Goal: Book appointment/travel/reservation

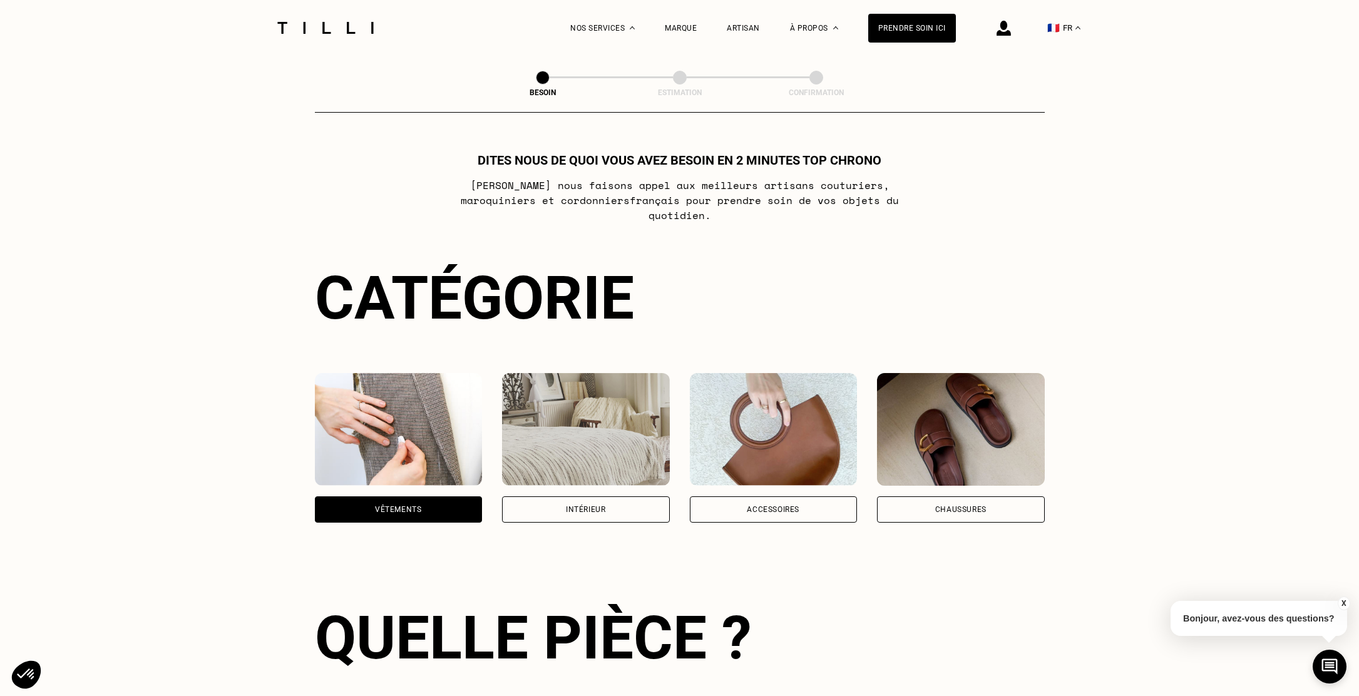
scroll to position [408, 0]
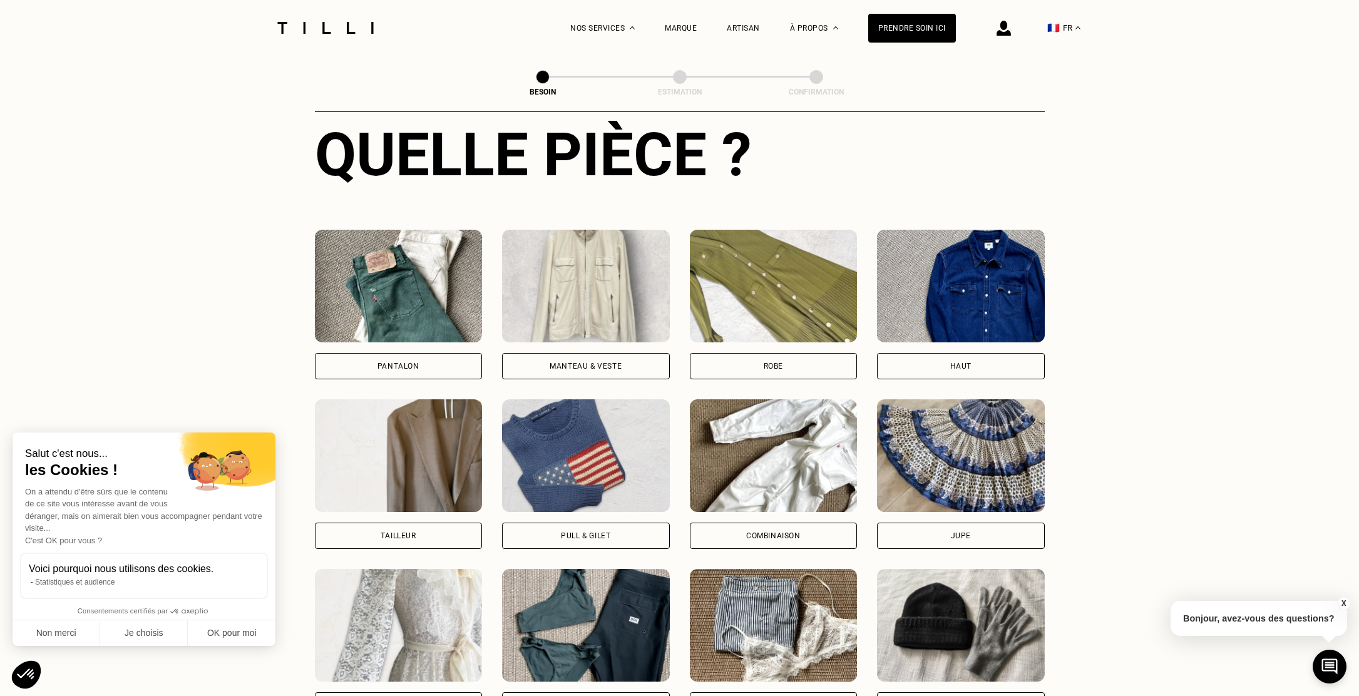
click at [981, 283] on img at bounding box center [961, 286] width 168 height 113
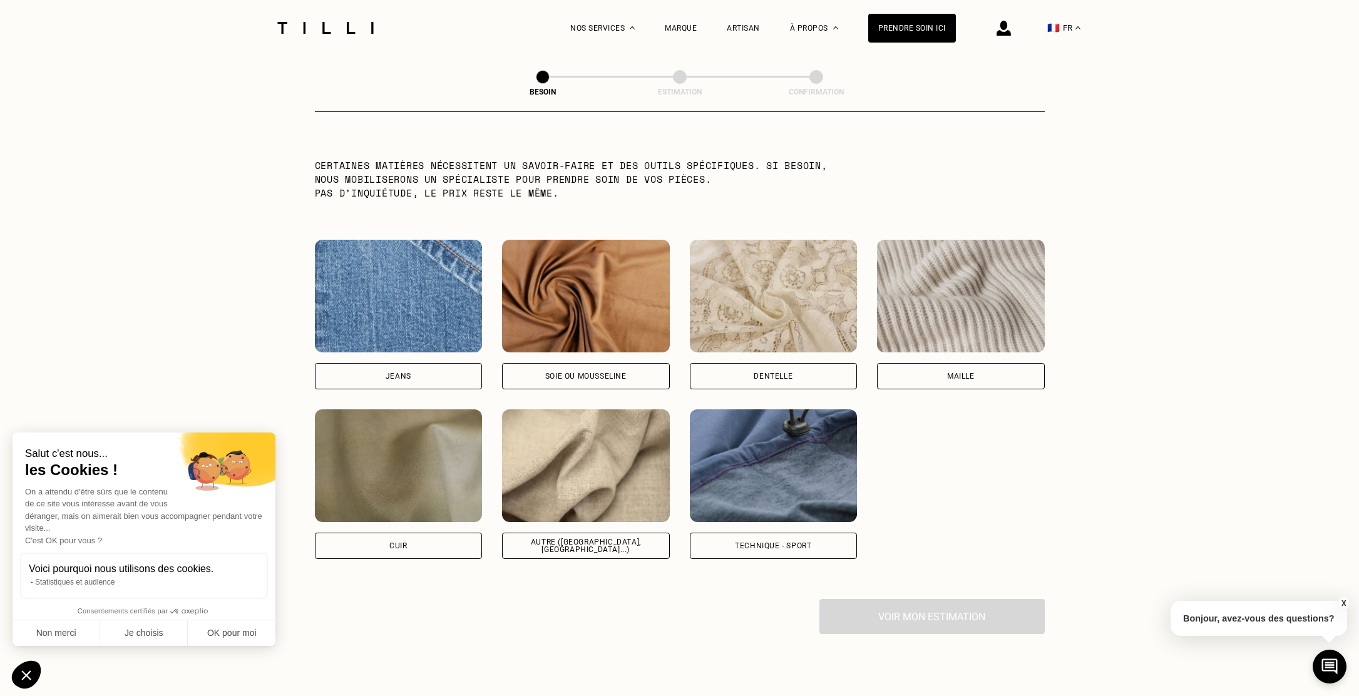
scroll to position [1245, 0]
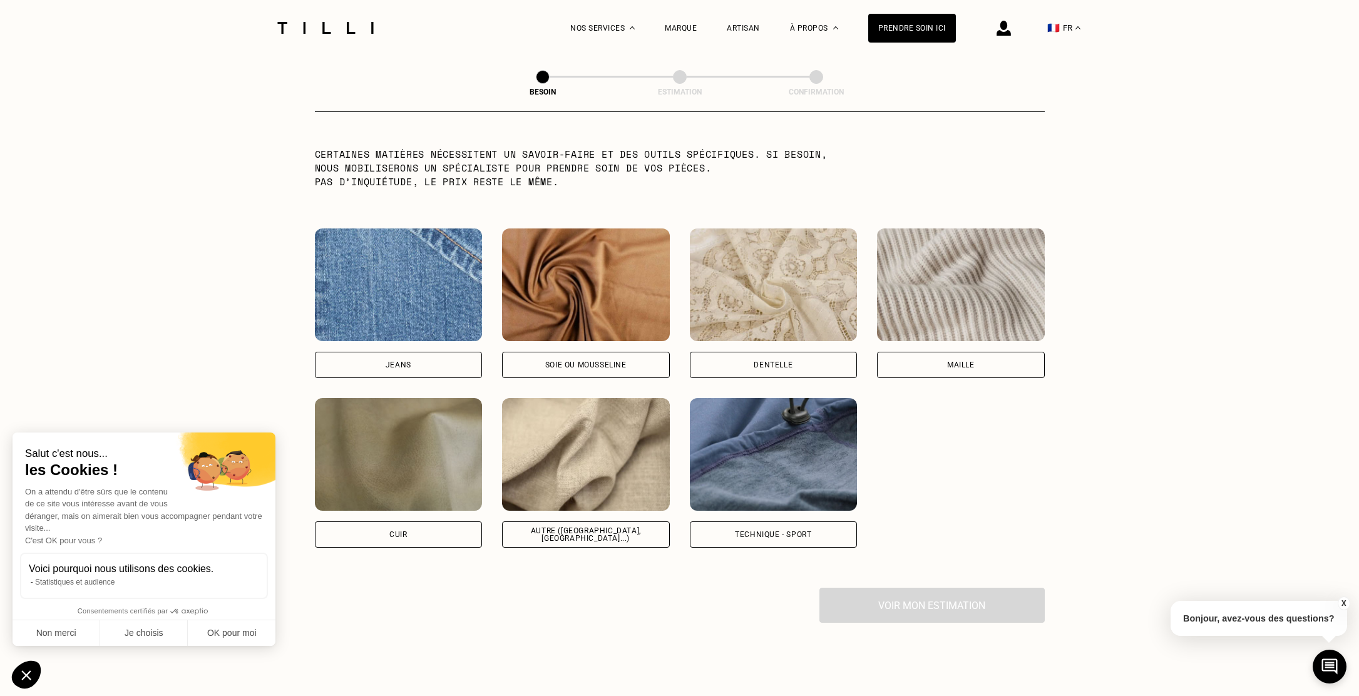
click at [722, 448] on img at bounding box center [774, 454] width 168 height 113
select select "FR"
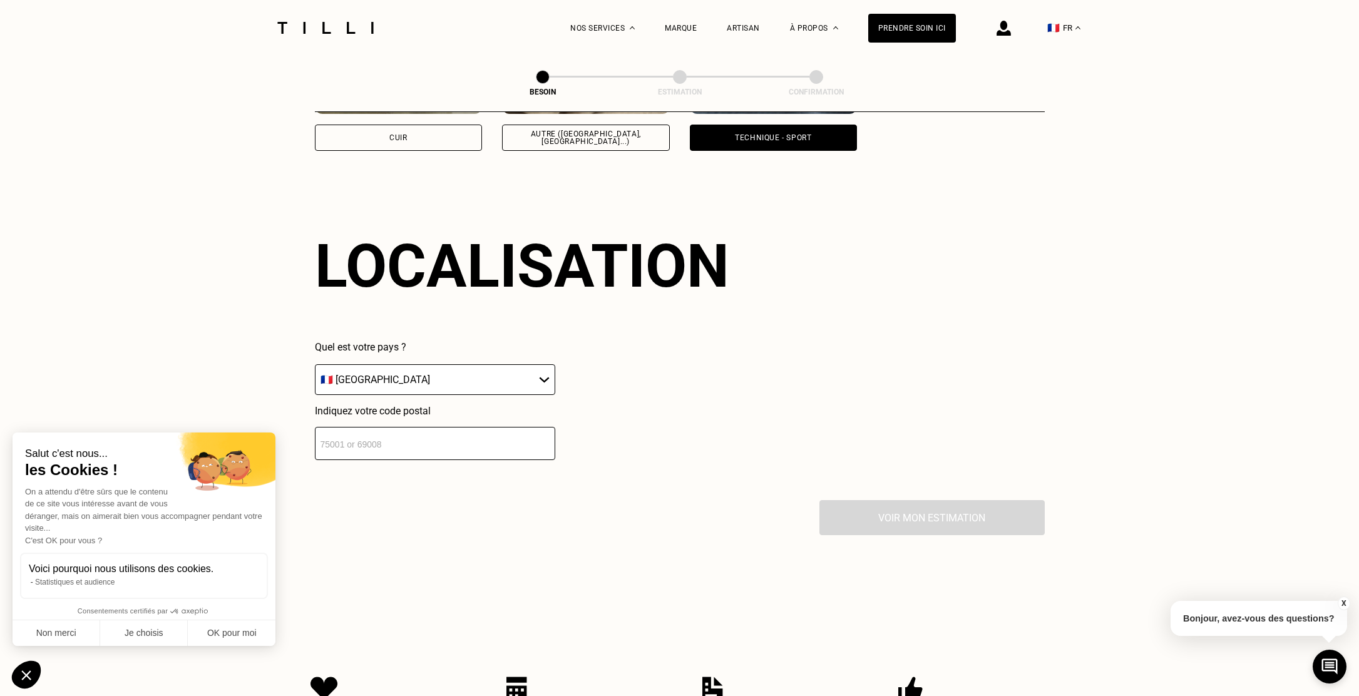
scroll to position [1586, 0]
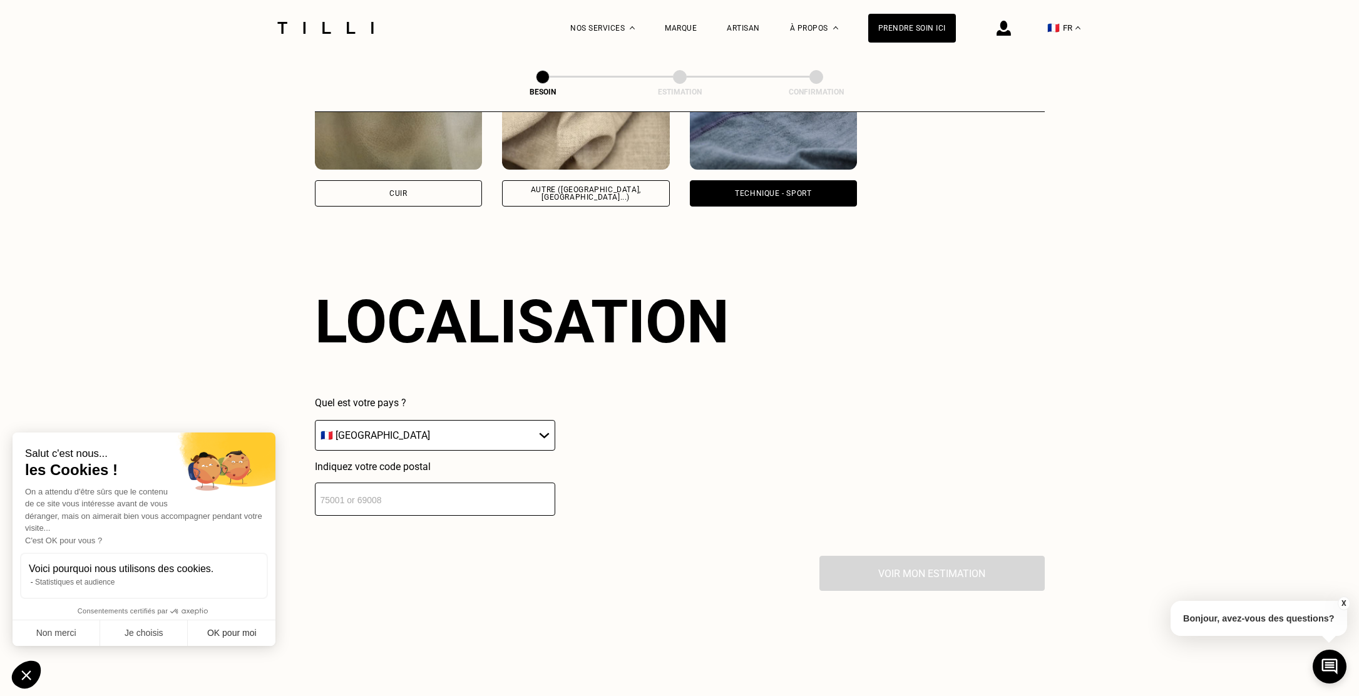
click at [242, 627] on button "OK pour moi" at bounding box center [232, 633] width 88 height 26
checkbox input "true"
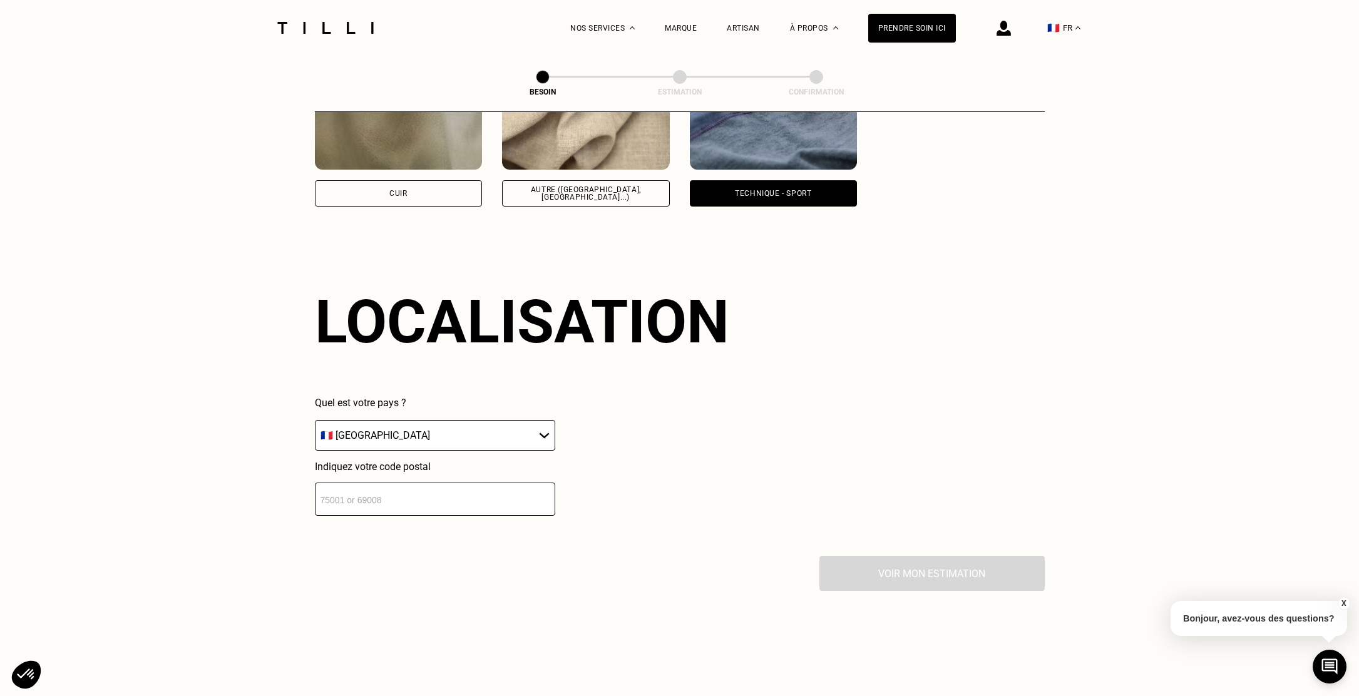
click at [329, 25] on img at bounding box center [325, 28] width 105 height 12
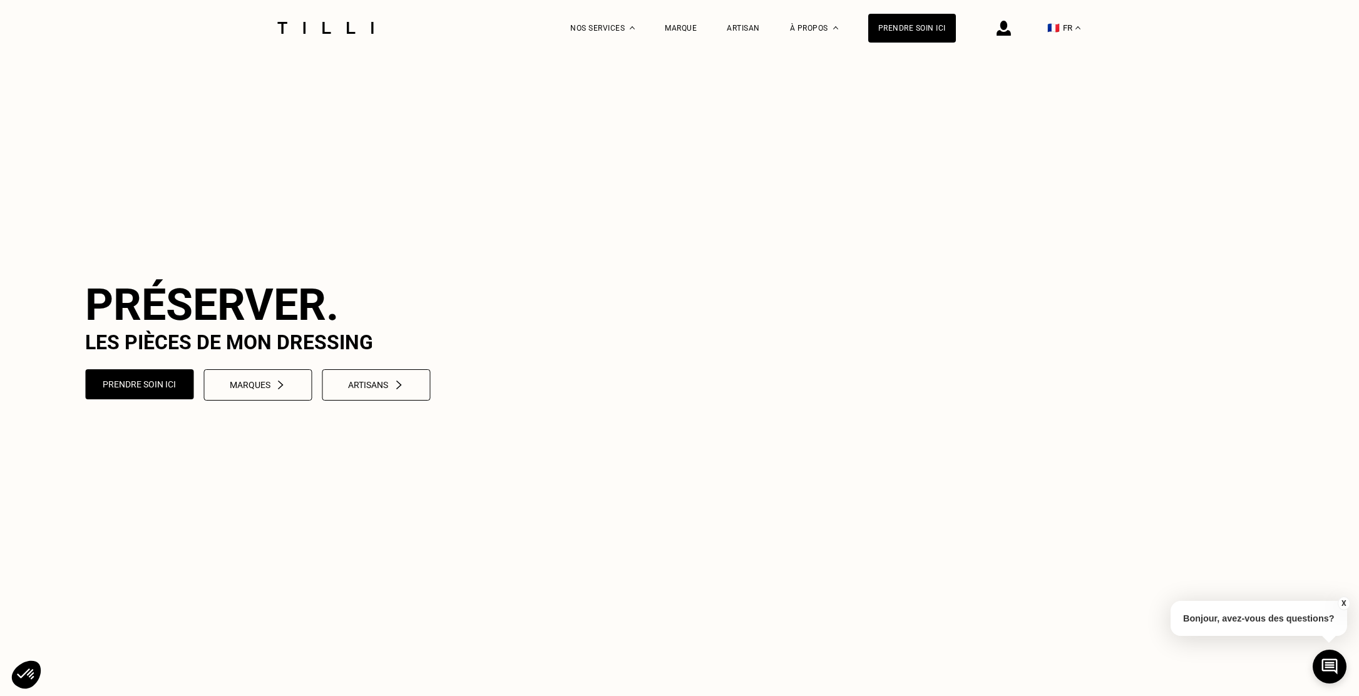
click at [343, 19] on div at bounding box center [325, 28] width 105 height 56
click at [339, 26] on img at bounding box center [325, 28] width 105 height 12
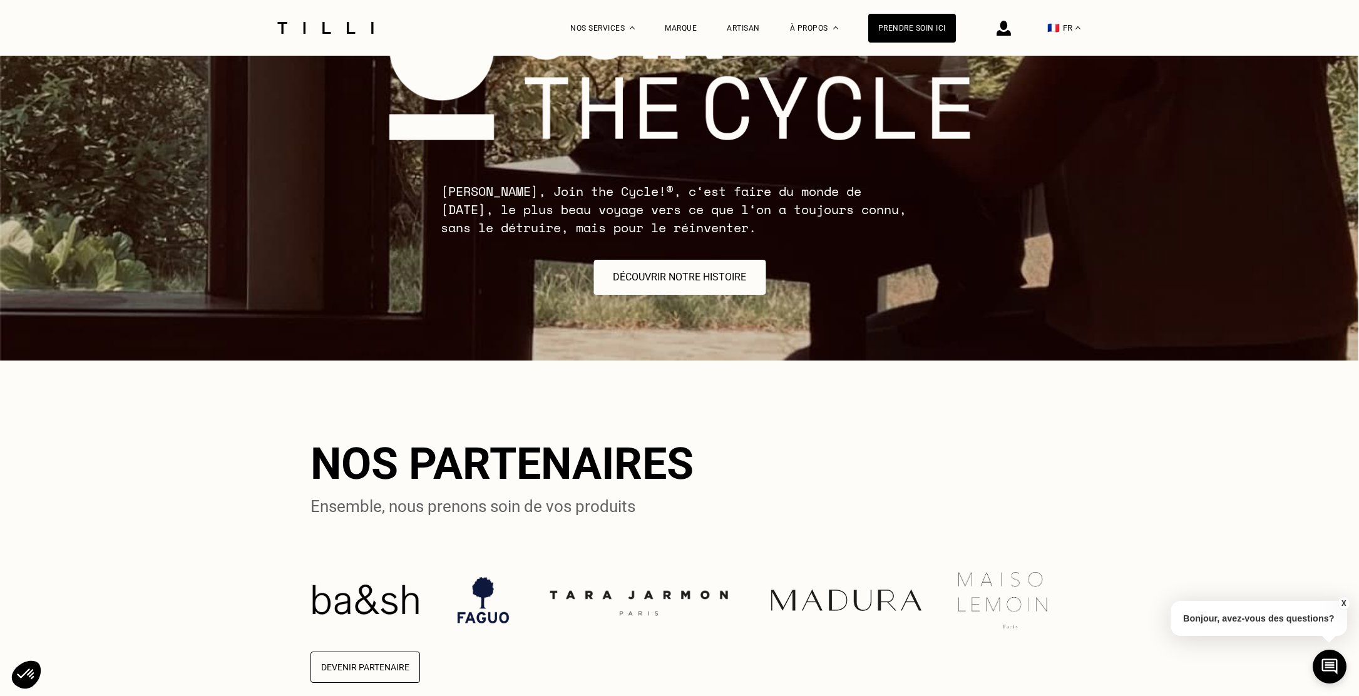
scroll to position [2699, 0]
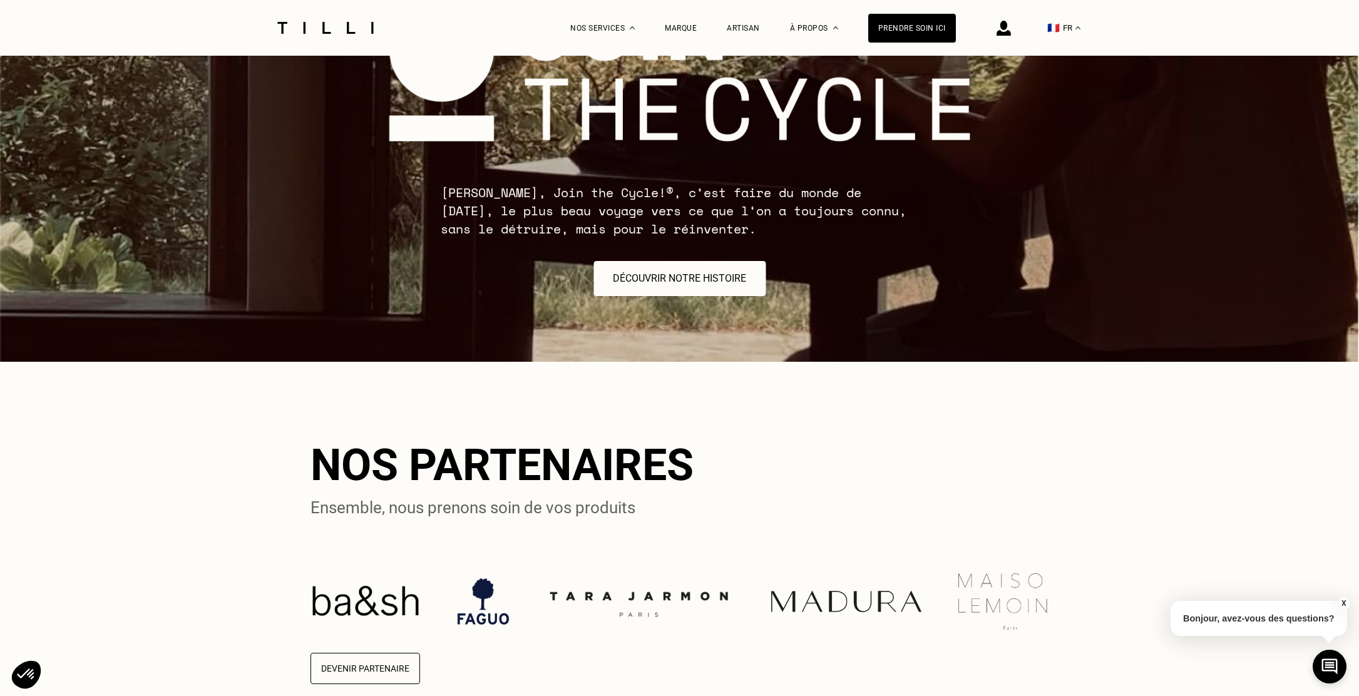
click at [399, 213] on div "[PERSON_NAME], Join the Cycle!®, c‘est faire du monde de [DATE], le plus beau v…" at bounding box center [679, 146] width 1359 height 299
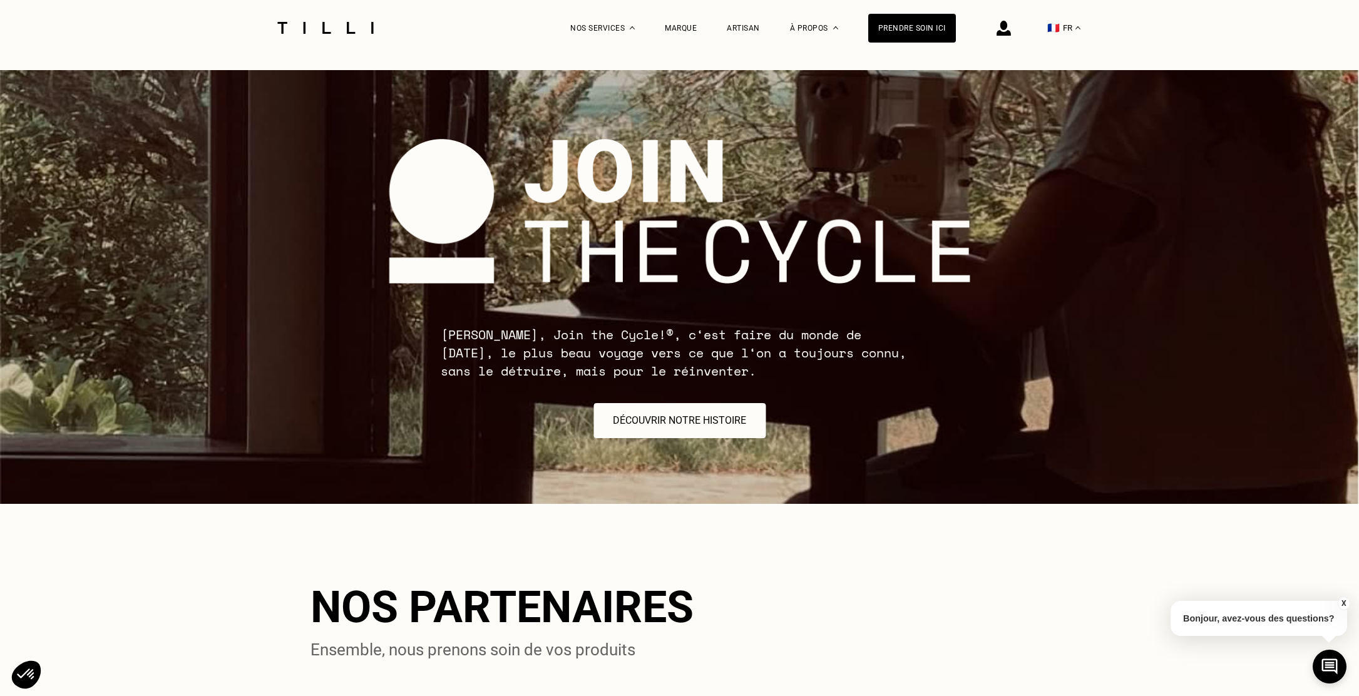
scroll to position [2541, 0]
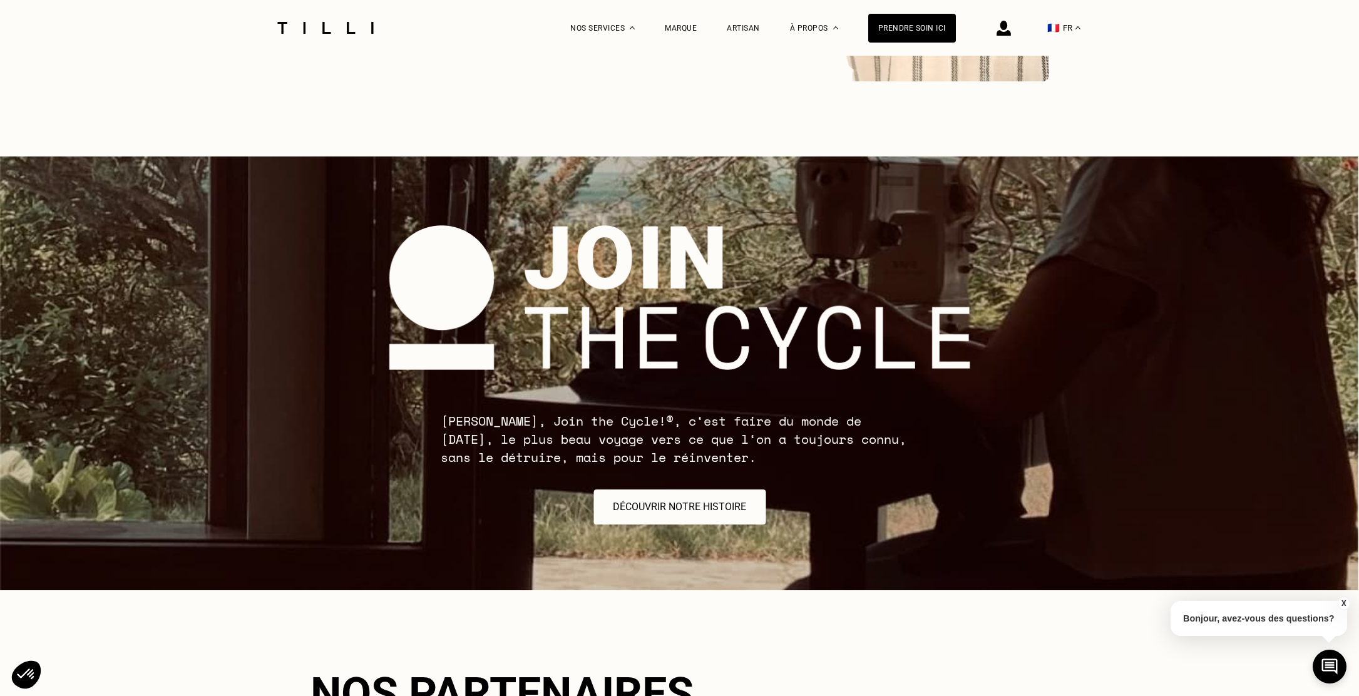
click at [381, 229] on img at bounding box center [679, 374] width 1359 height 434
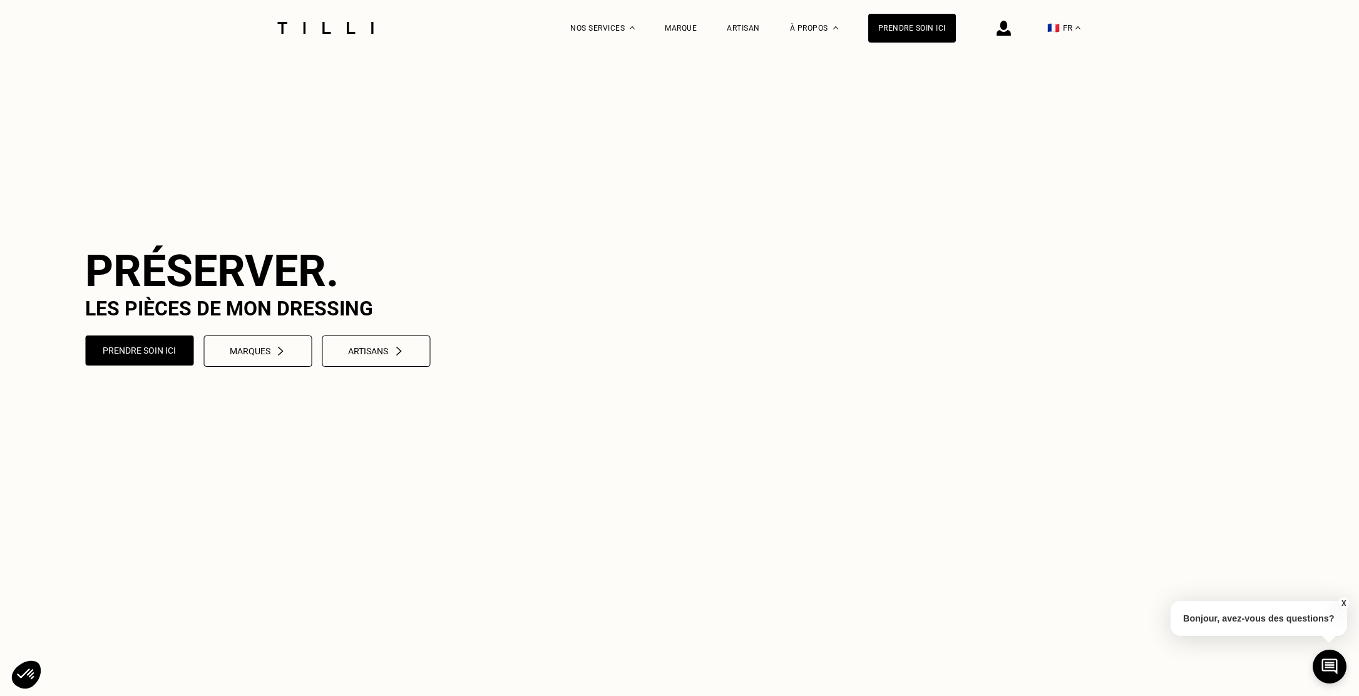
scroll to position [33, 0]
